Goal: Task Accomplishment & Management: Complete application form

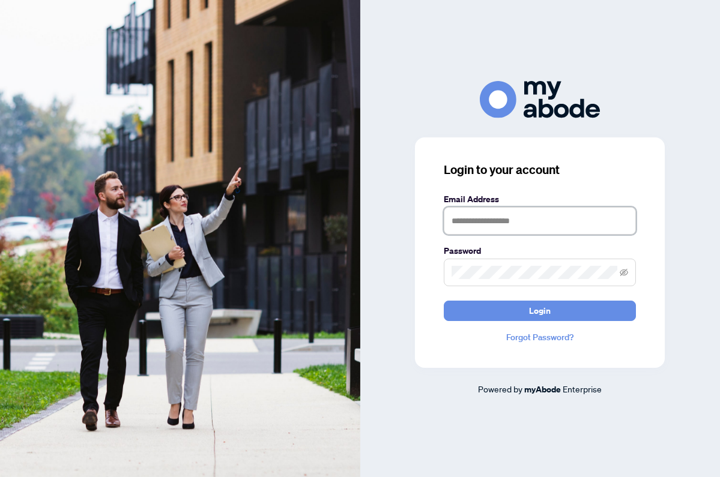
type input "**********"
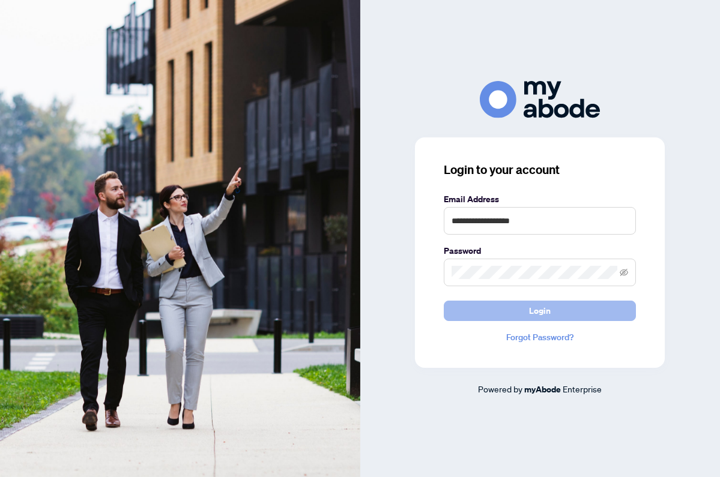
click at [537, 309] on span "Login" at bounding box center [540, 310] width 22 height 19
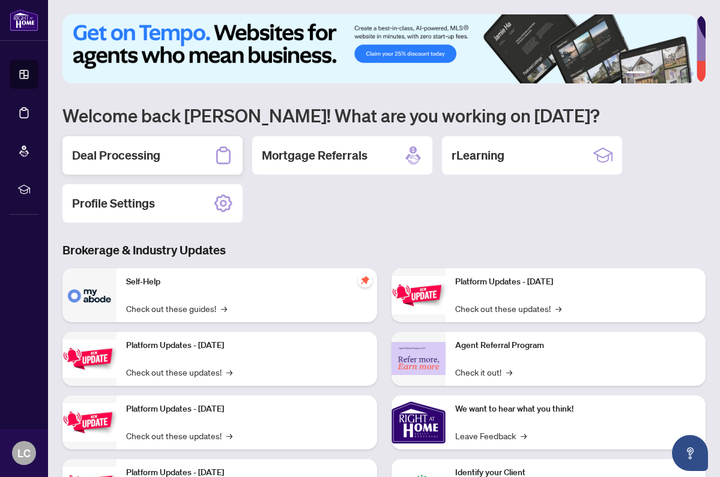
click at [150, 158] on h2 "Deal Processing" at bounding box center [116, 155] width 88 height 17
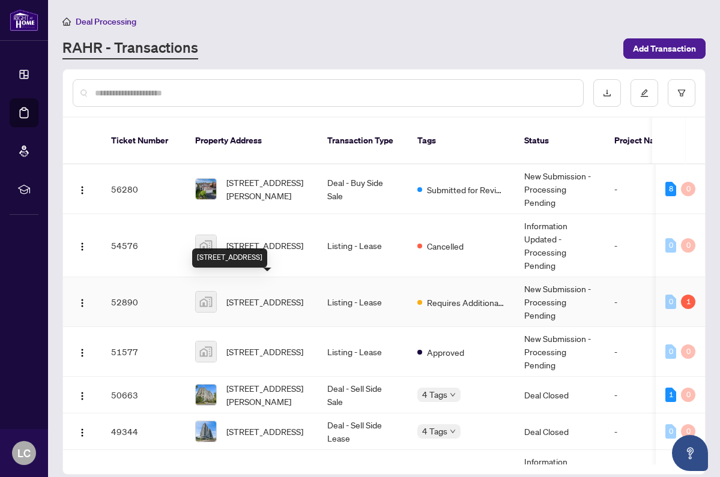
click at [259, 295] on span "3237 Bayview Avenue, North York, ON, Canada" at bounding box center [264, 301] width 77 height 13
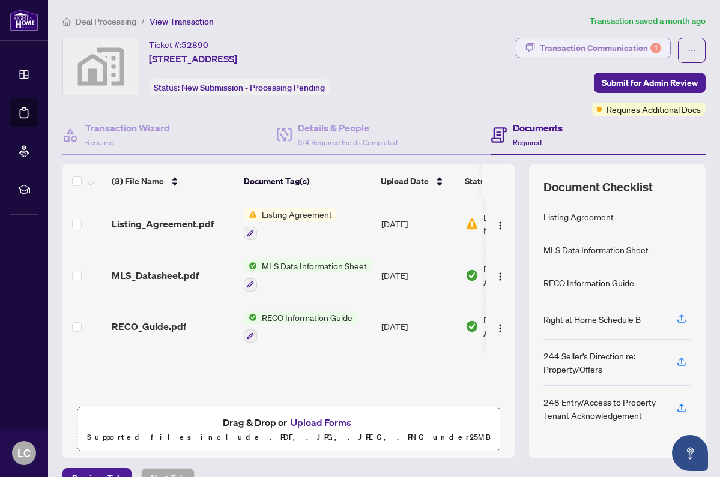
click at [618, 44] on div "Transaction Communication 1" at bounding box center [600, 47] width 121 height 19
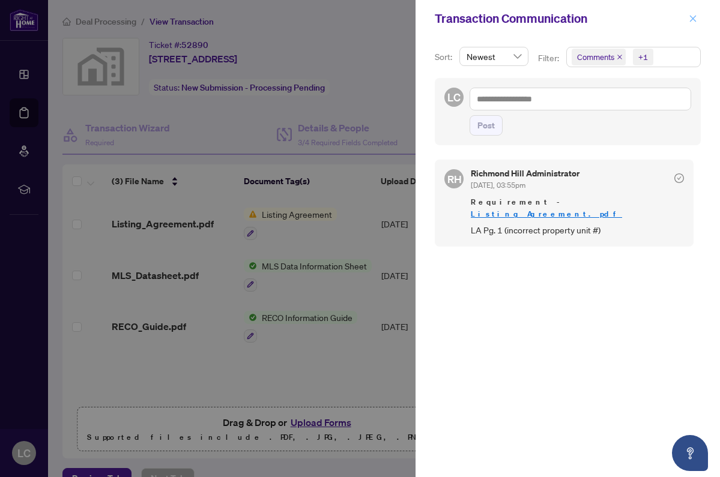
click at [691, 16] on icon "close" at bounding box center [693, 18] width 8 height 8
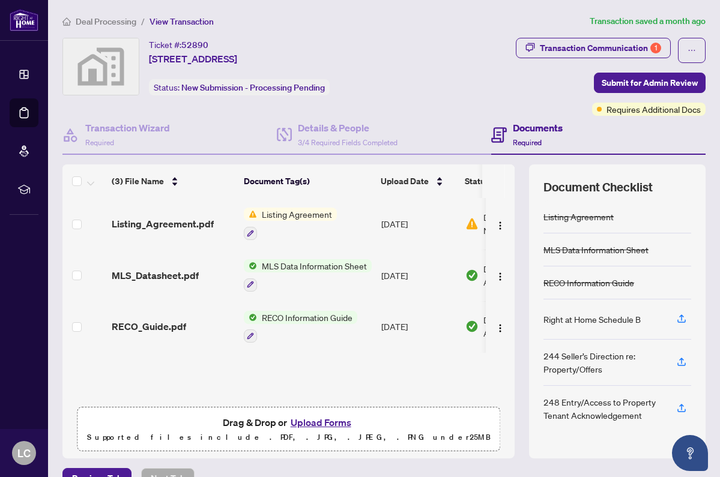
click at [320, 420] on button "Upload Forms" at bounding box center [321, 423] width 68 height 16
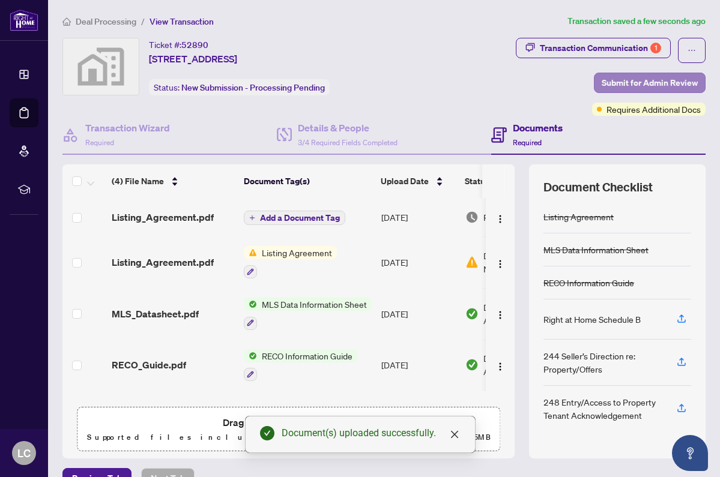
click at [637, 83] on span "Submit for Admin Review" at bounding box center [650, 82] width 96 height 19
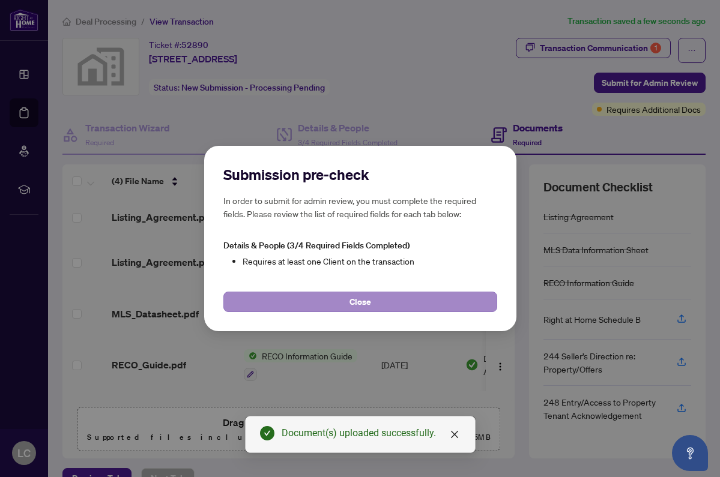
click at [338, 303] on button "Close" at bounding box center [360, 302] width 274 height 20
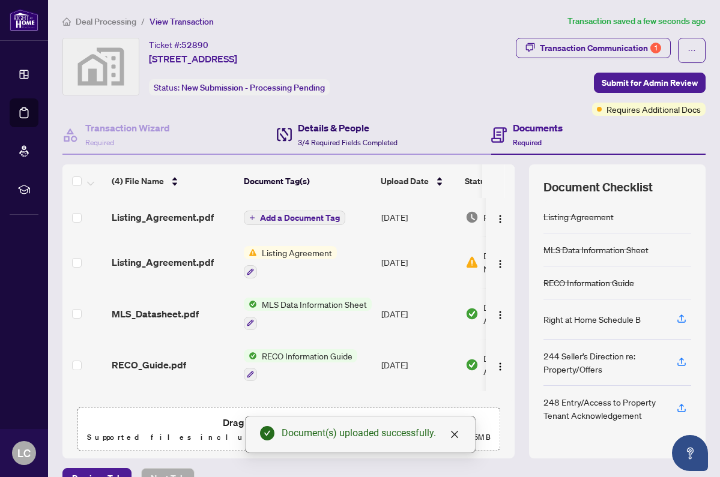
click at [313, 130] on h4 "Details & People" at bounding box center [348, 128] width 100 height 14
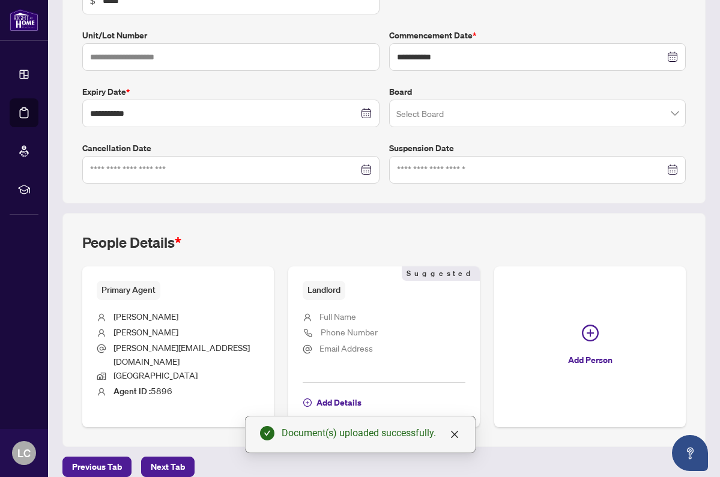
scroll to position [244, 0]
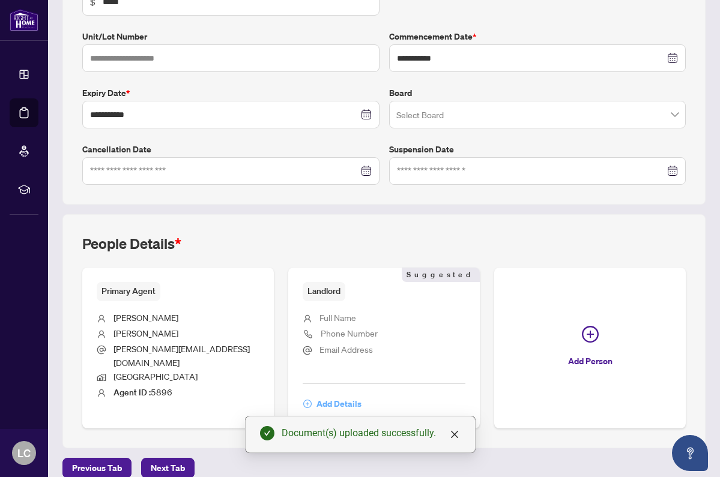
click at [324, 395] on span "Add Details" at bounding box center [338, 404] width 45 height 19
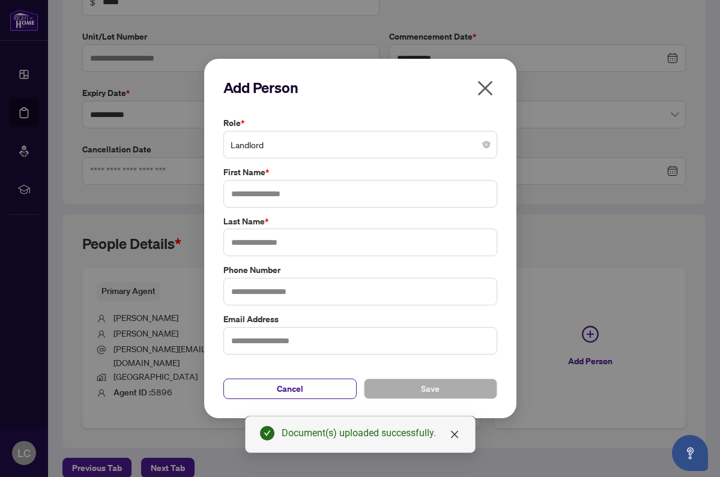
click at [293, 147] on span "Landlord" at bounding box center [360, 144] width 259 height 23
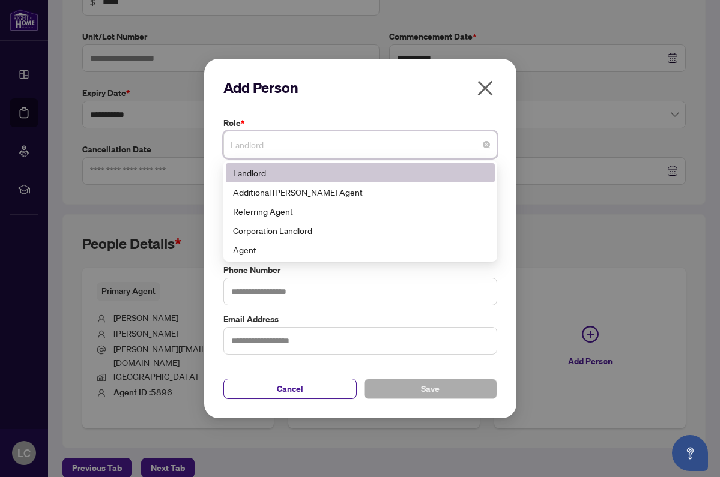
click at [327, 178] on div "Landlord" at bounding box center [360, 172] width 255 height 13
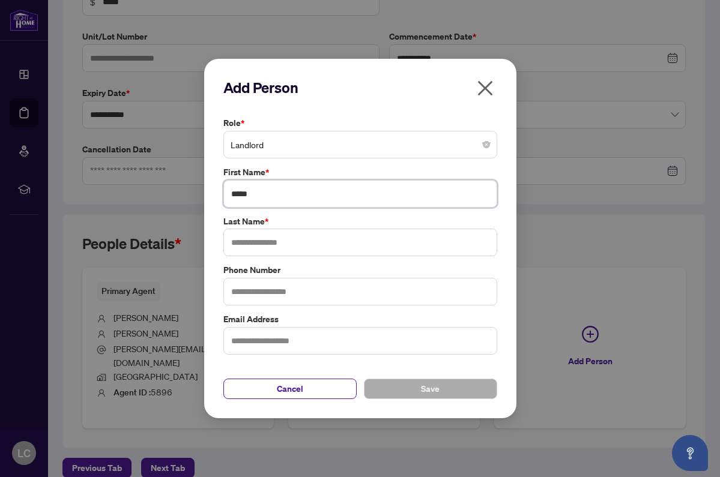
type input "*****"
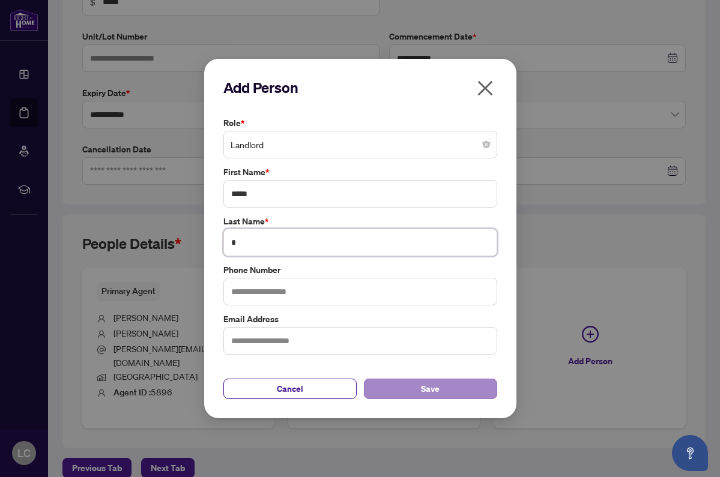
type input "*"
click at [393, 382] on button "Save" at bounding box center [430, 389] width 133 height 20
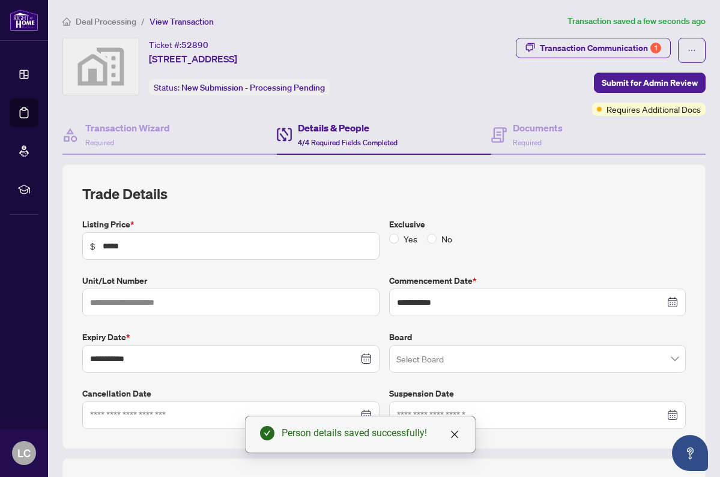
scroll to position [0, 0]
click at [670, 80] on span "Submit for Admin Review" at bounding box center [650, 82] width 96 height 19
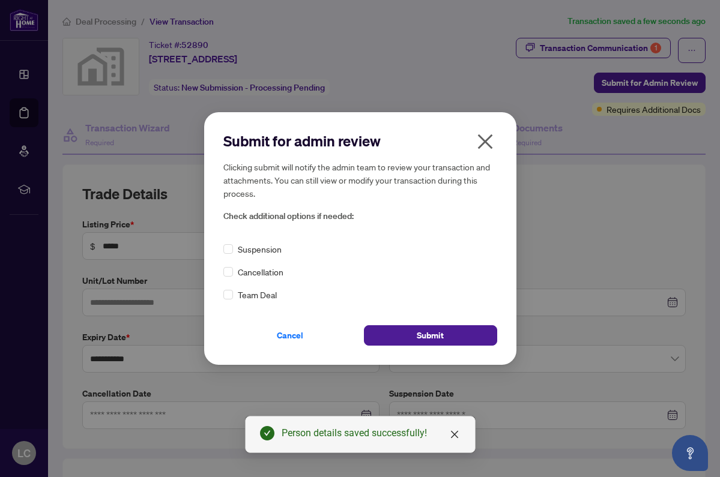
click at [459, 323] on div "Cancel Submit" at bounding box center [360, 328] width 274 height 35
click at [458, 327] on button "Submit" at bounding box center [430, 335] width 133 height 20
